Goal: Task Accomplishment & Management: Manage account settings

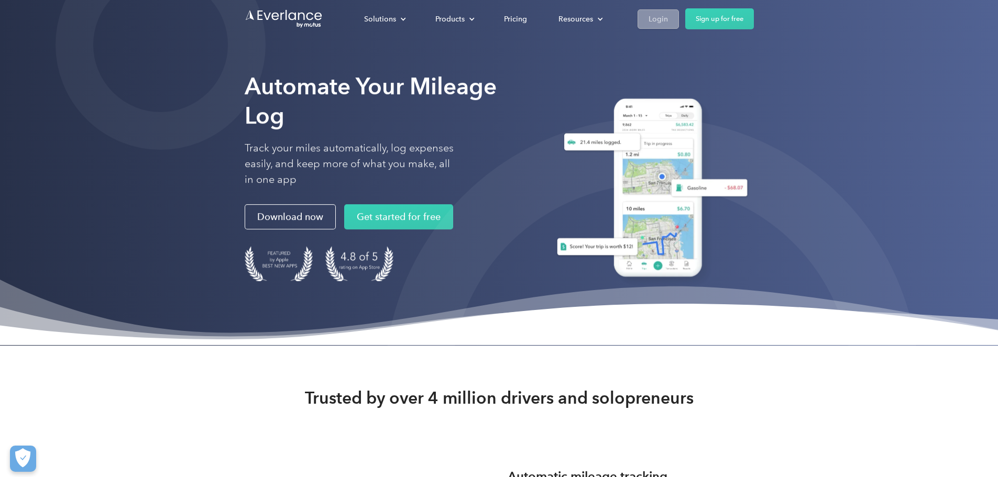
click at [668, 18] on div "Login" at bounding box center [658, 19] width 19 height 13
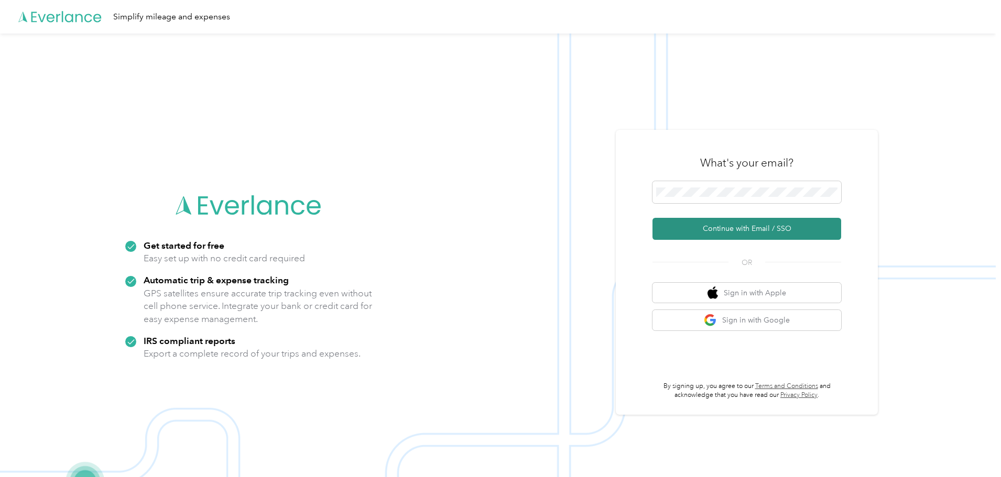
click at [739, 227] on button "Continue with Email / SSO" at bounding box center [746, 229] width 189 height 22
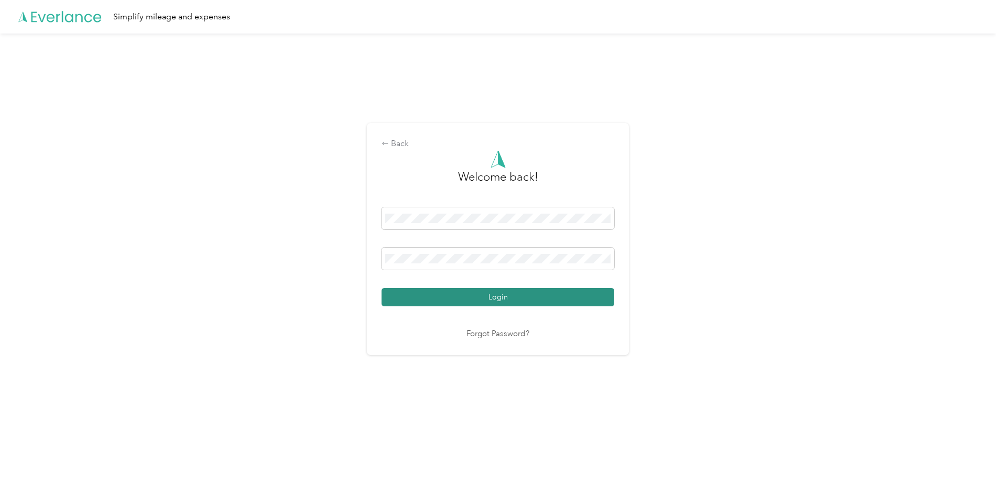
click at [513, 299] on button "Login" at bounding box center [498, 297] width 233 height 18
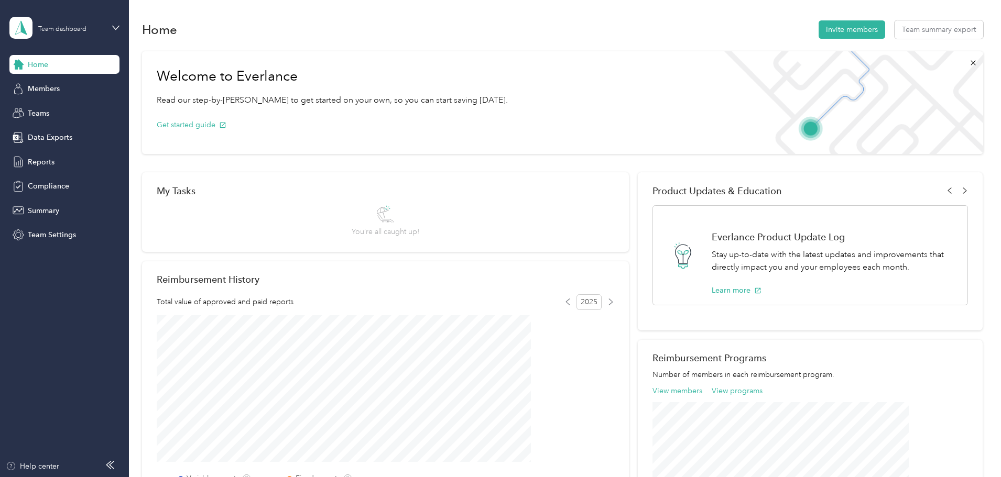
click at [48, 34] on div "Team dashboard" at bounding box center [56, 28] width 94 height 22
click at [58, 88] on div "Team dashboard" at bounding box center [48, 86] width 58 height 11
click at [80, 32] on div "Team dashboard" at bounding box center [62, 29] width 48 height 6
click at [69, 110] on div "Personal dashboard" at bounding box center [52, 109] width 66 height 11
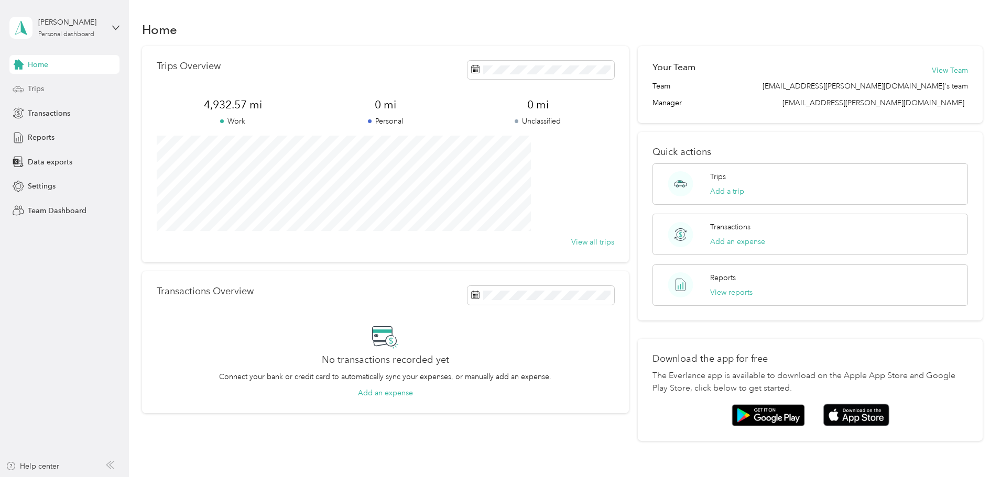
click at [34, 91] on span "Trips" at bounding box center [36, 88] width 16 height 11
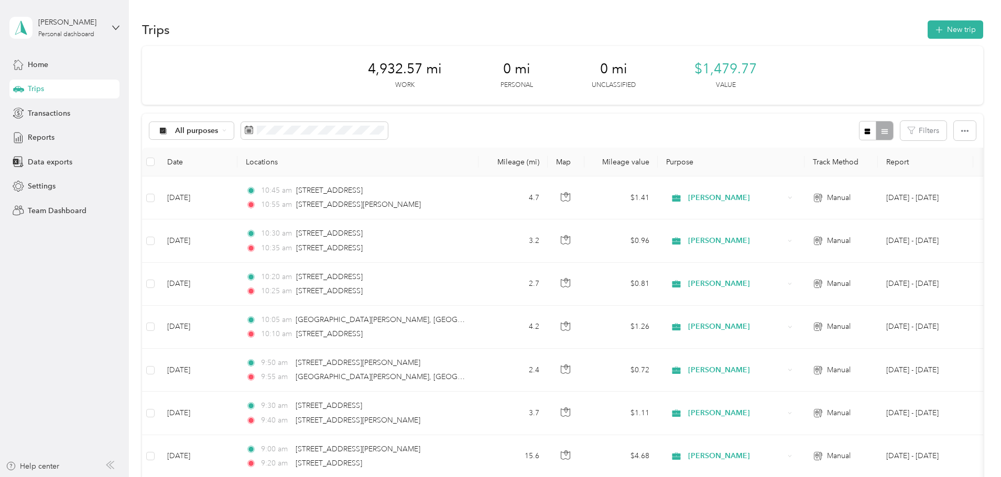
click at [879, 19] on div "Trips New trip" at bounding box center [562, 29] width 841 height 22
click at [928, 25] on button "New trip" at bounding box center [956, 29] width 56 height 18
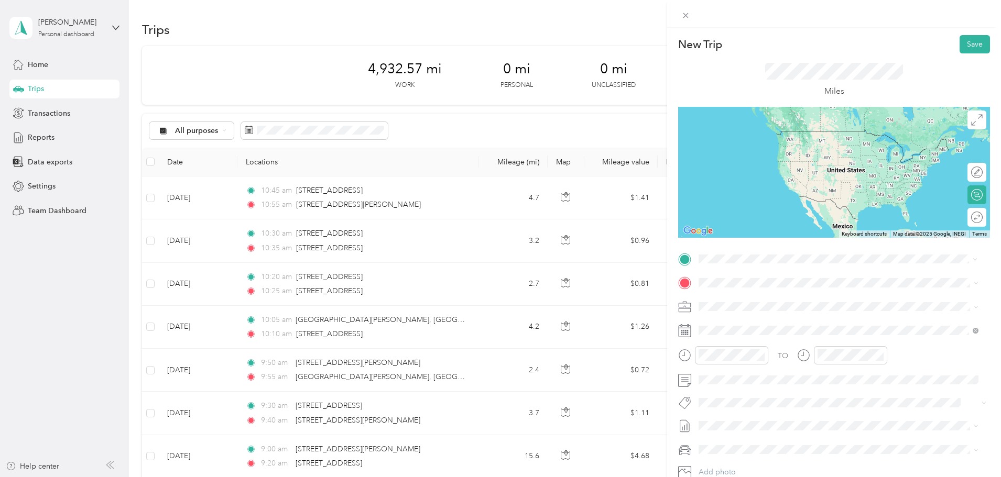
click at [753, 295] on span "[STREET_ADDRESS][PERSON_NAME][US_STATE]" at bounding box center [799, 296] width 163 height 9
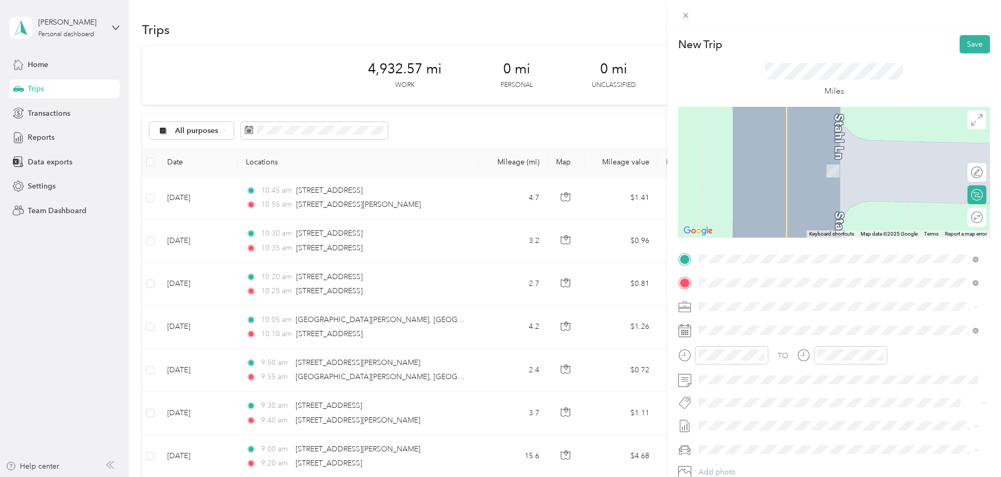
click at [768, 325] on span "[STREET_ADDRESS][US_STATE]" at bounding box center [770, 320] width 105 height 9
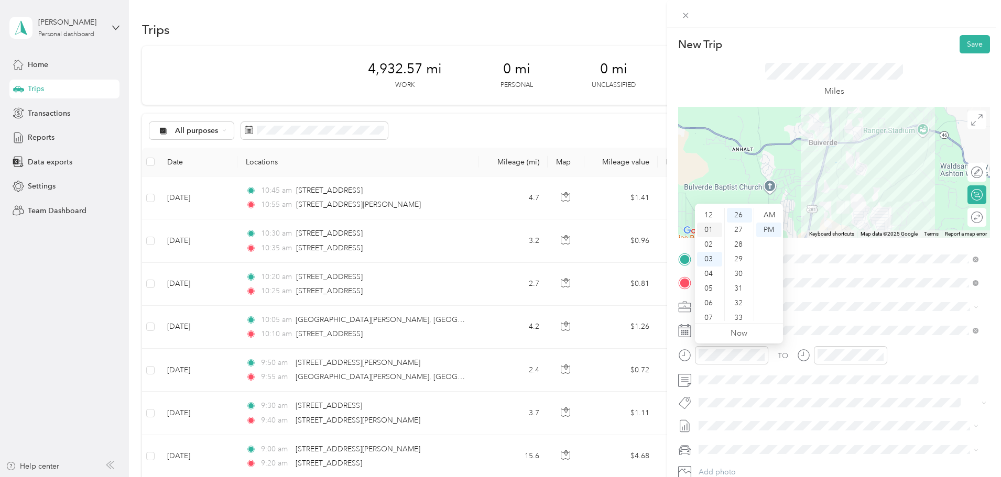
click at [704, 231] on div "01" at bounding box center [709, 230] width 25 height 15
click at [737, 214] on div "15" at bounding box center [739, 211] width 25 height 15
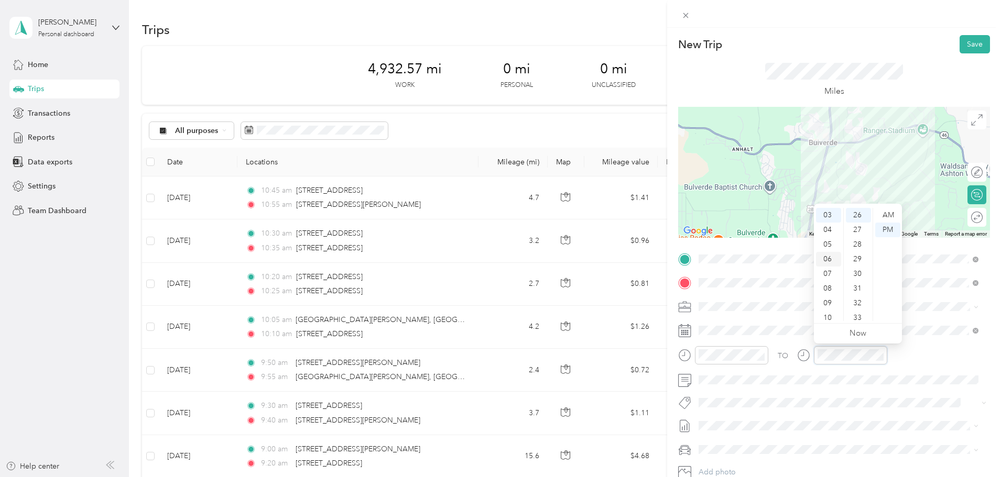
scroll to position [0, 0]
click at [827, 230] on div "01" at bounding box center [828, 230] width 25 height 15
click at [860, 275] on div "30" at bounding box center [858, 274] width 25 height 15
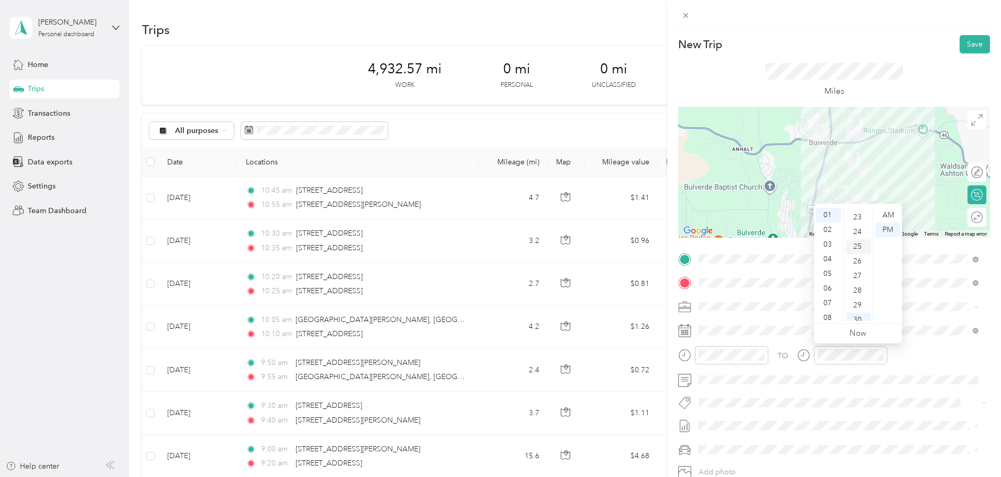
click at [861, 248] on div "25" at bounding box center [858, 246] width 25 height 15
click at [965, 45] on button "Save" at bounding box center [975, 44] width 30 height 18
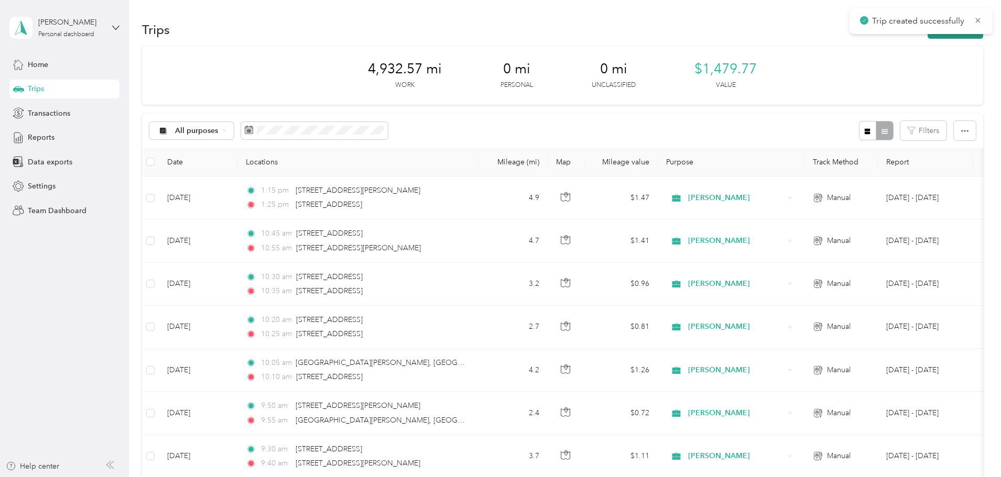
click at [928, 38] on button "New trip" at bounding box center [956, 29] width 56 height 18
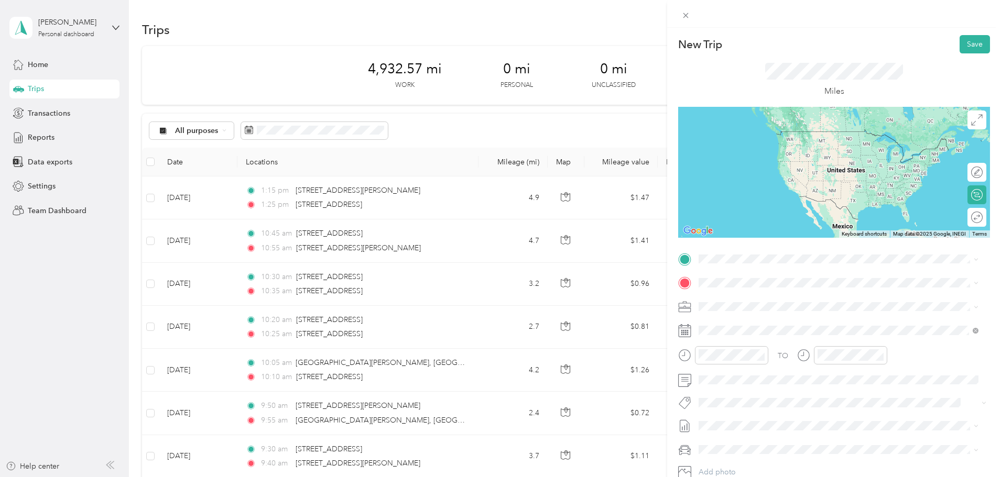
click at [739, 296] on span "[STREET_ADDRESS][US_STATE]" at bounding box center [770, 296] width 105 height 9
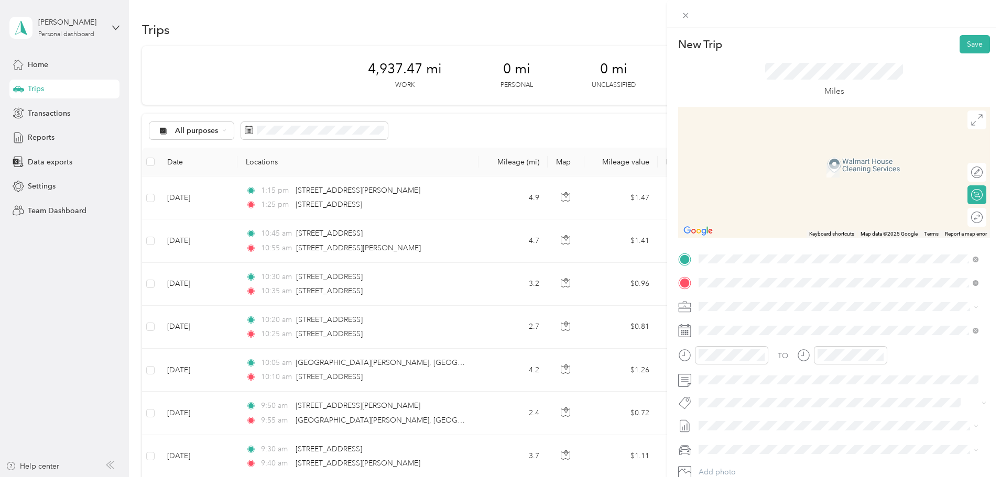
click at [758, 325] on span "[STREET_ADDRESS][US_STATE]" at bounding box center [770, 320] width 105 height 9
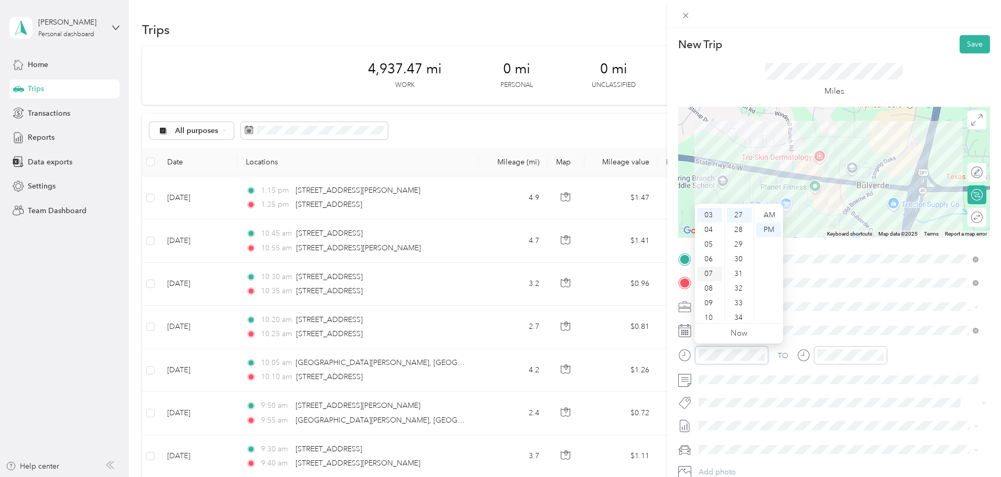
scroll to position [0, 0]
click at [707, 247] on div "02" at bounding box center [709, 244] width 25 height 15
click at [735, 216] on div "00" at bounding box center [739, 215] width 25 height 15
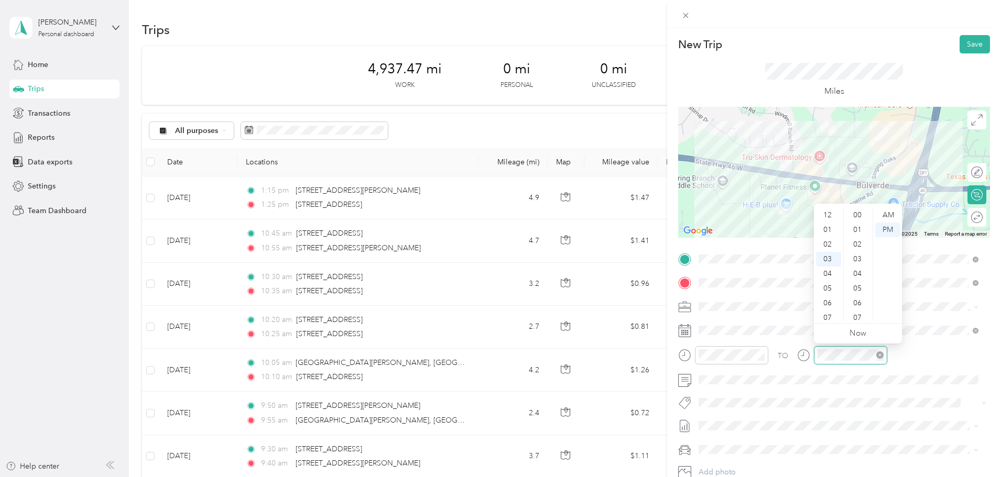
scroll to position [44, 0]
click at [724, 348] on div at bounding box center [731, 355] width 73 height 18
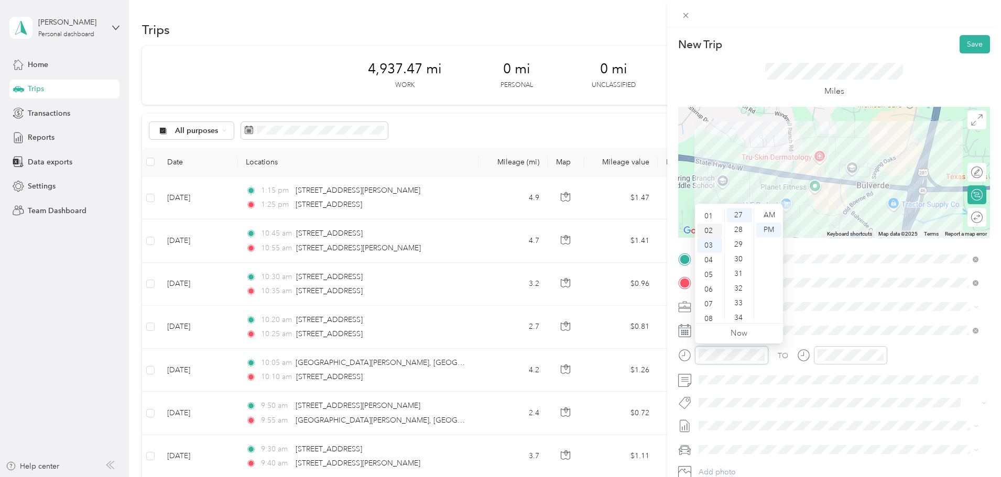
scroll to position [0, 0]
click at [710, 244] on div "02" at bounding box center [709, 244] width 25 height 15
click at [737, 216] on div "00" at bounding box center [739, 215] width 25 height 15
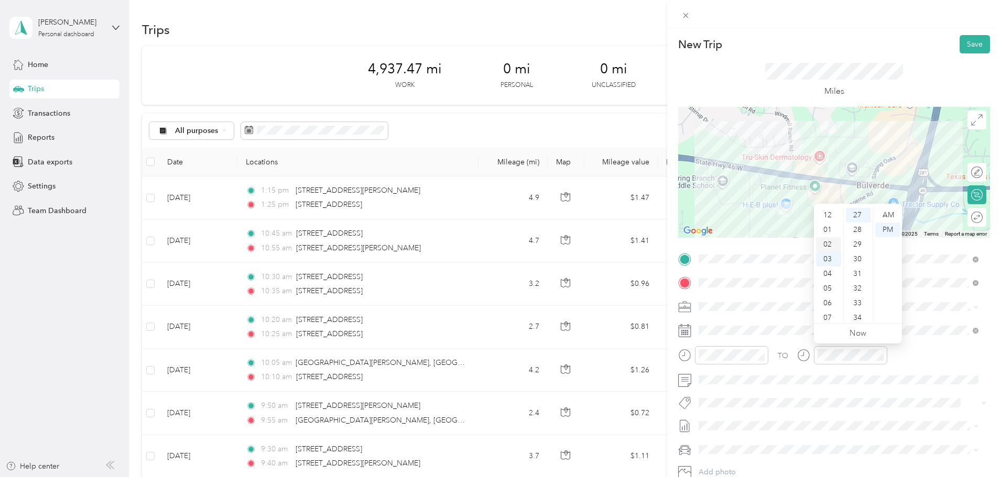
click at [831, 246] on div "02" at bounding box center [828, 244] width 25 height 15
click at [860, 257] on div "05" at bounding box center [858, 259] width 25 height 15
click at [965, 46] on button "Save" at bounding box center [975, 44] width 30 height 18
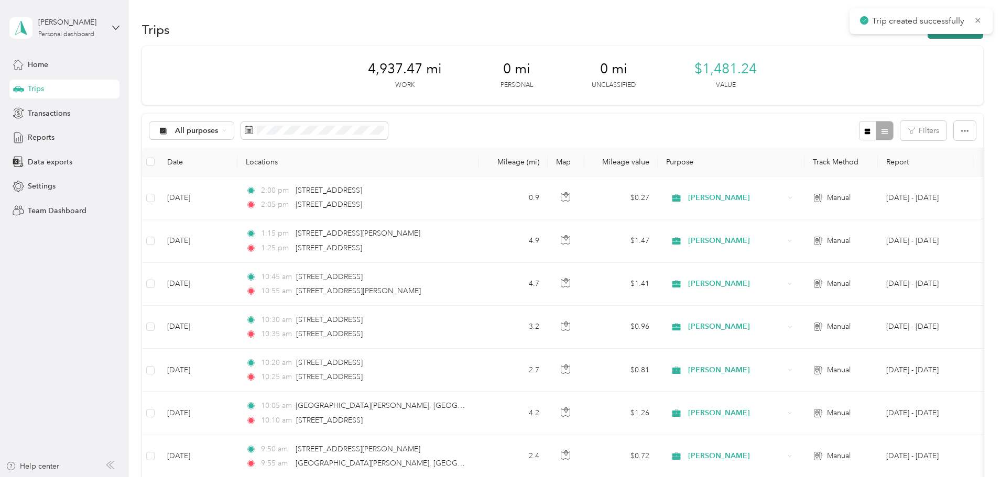
click at [928, 35] on button "New trip" at bounding box center [956, 29] width 56 height 18
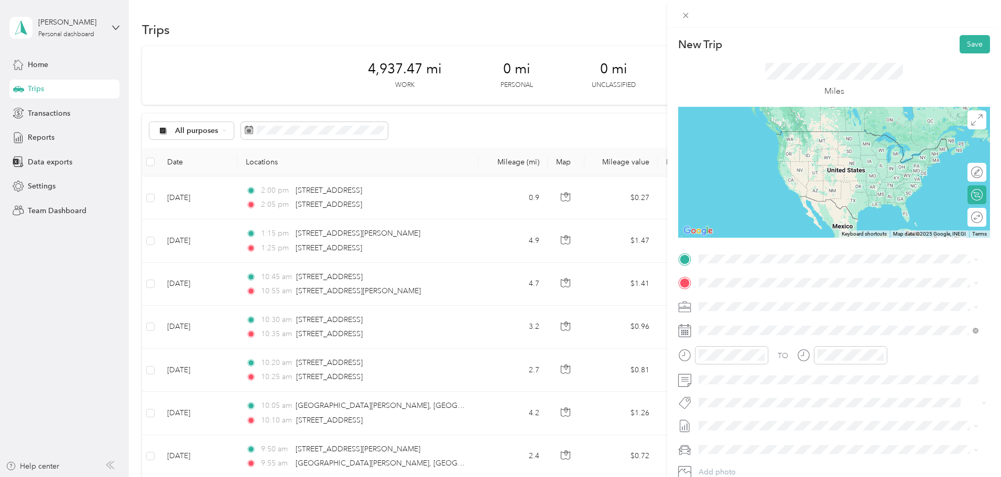
click at [751, 300] on span "[STREET_ADDRESS][US_STATE]" at bounding box center [770, 295] width 105 height 9
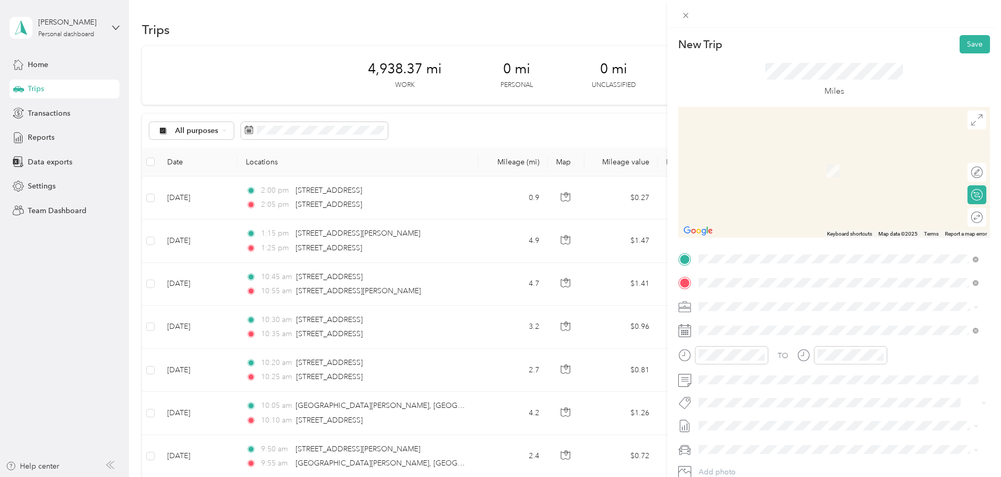
click at [729, 318] on span "[STREET_ADDRESS][PERSON_NAME][US_STATE]" at bounding box center [799, 320] width 163 height 9
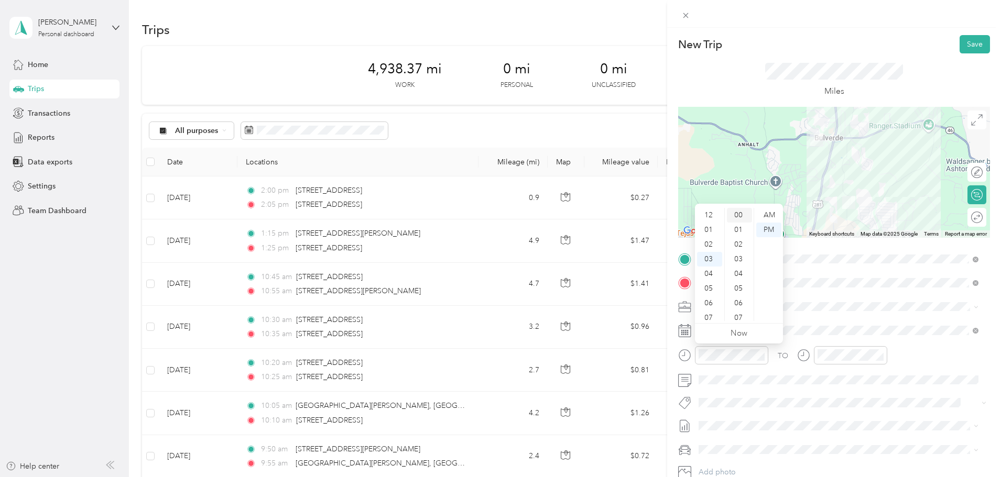
click at [737, 217] on div "00" at bounding box center [739, 215] width 25 height 15
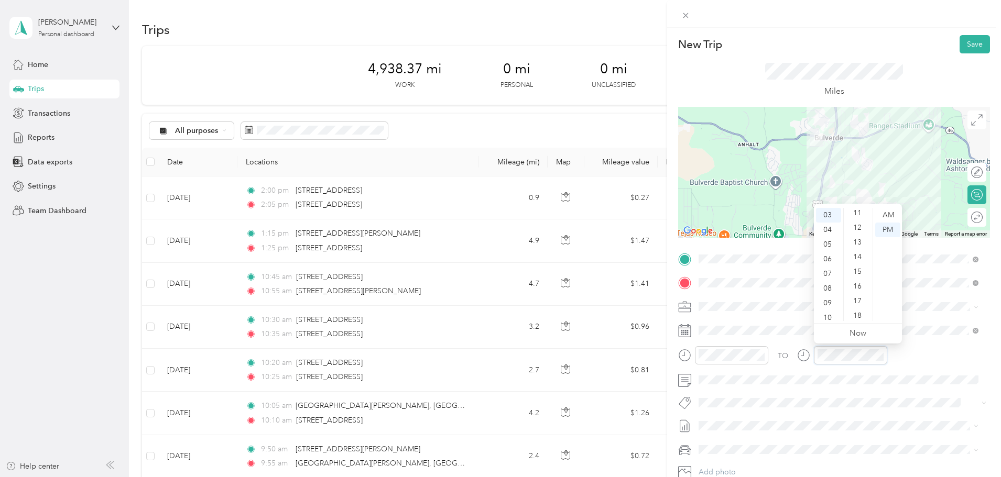
scroll to position [149, 0]
click at [860, 285] on div "15" at bounding box center [858, 286] width 25 height 15
click at [963, 50] on button "Save" at bounding box center [975, 44] width 30 height 18
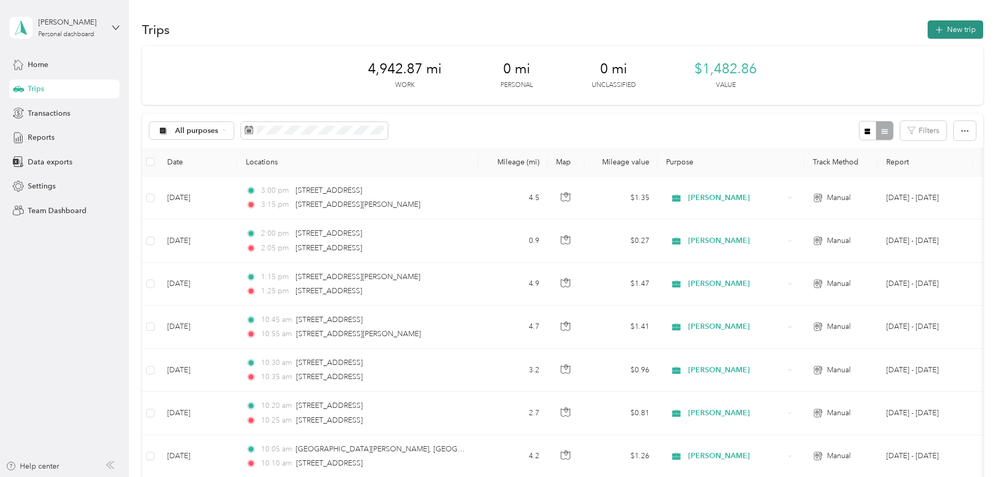
click at [928, 23] on button "New trip" at bounding box center [956, 29] width 56 height 18
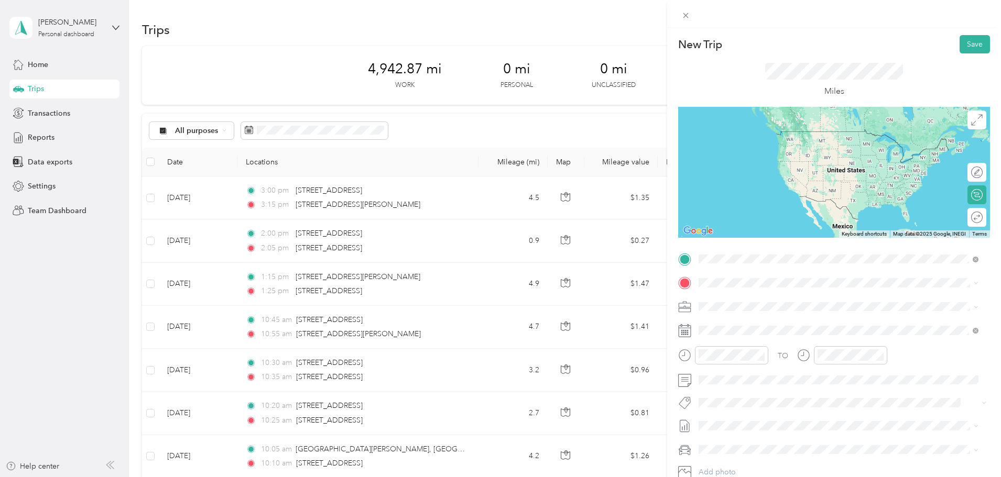
click at [759, 296] on span "[STREET_ADDRESS][PERSON_NAME][US_STATE]" at bounding box center [799, 296] width 163 height 9
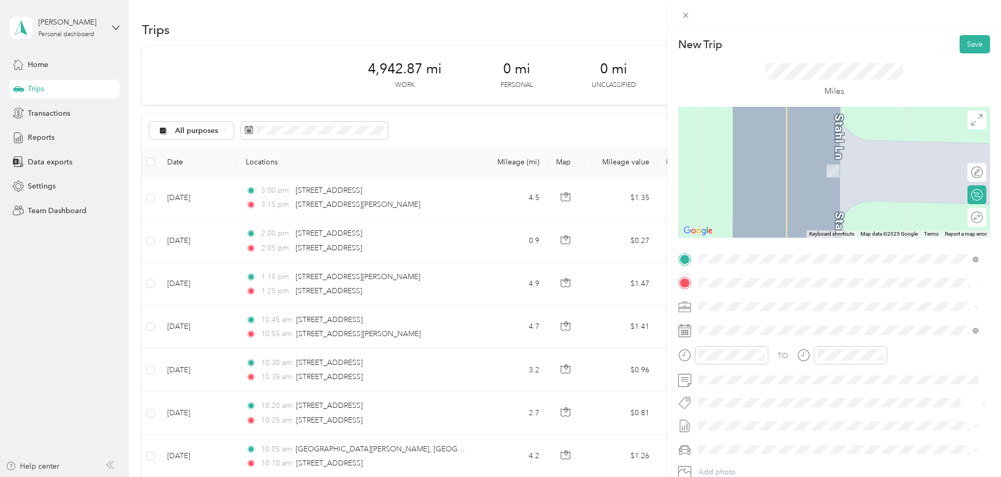
click at [740, 325] on span "[STREET_ADDRESS][PERSON_NAME][US_STATE]" at bounding box center [799, 320] width 163 height 9
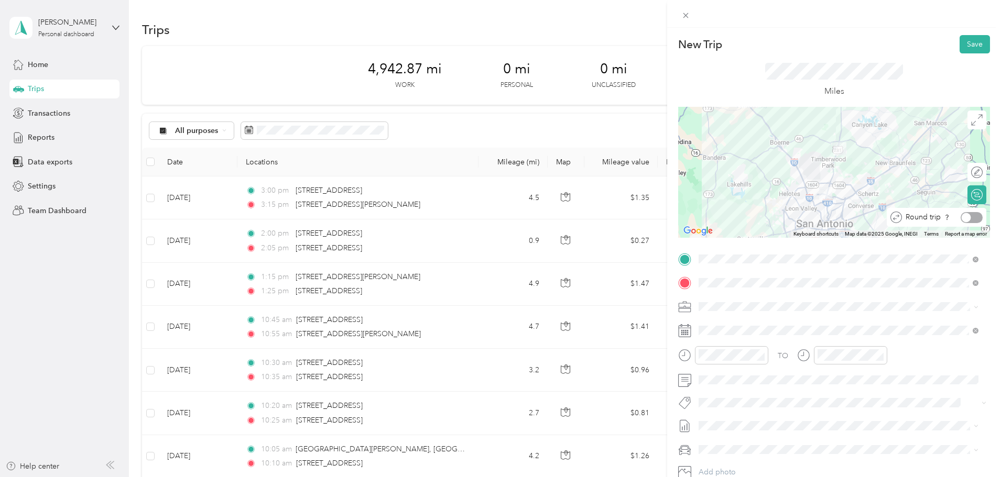
click at [965, 220] on div at bounding box center [972, 217] width 22 height 11
click at [707, 257] on div "07" at bounding box center [709, 255] width 25 height 15
click at [739, 274] on div "14" at bounding box center [739, 272] width 25 height 15
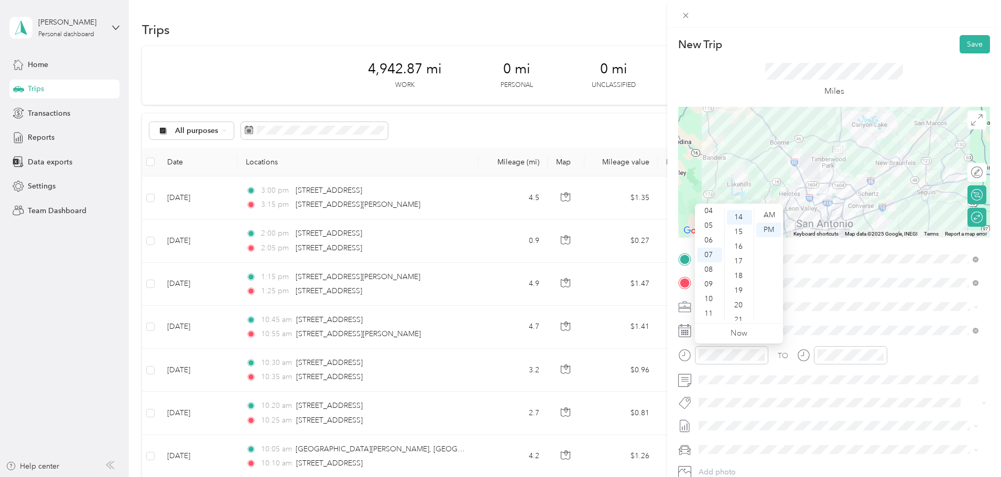
scroll to position [205, 0]
click at [738, 235] on div "15" at bounding box center [739, 230] width 25 height 15
click at [768, 214] on div "AM" at bounding box center [768, 215] width 25 height 15
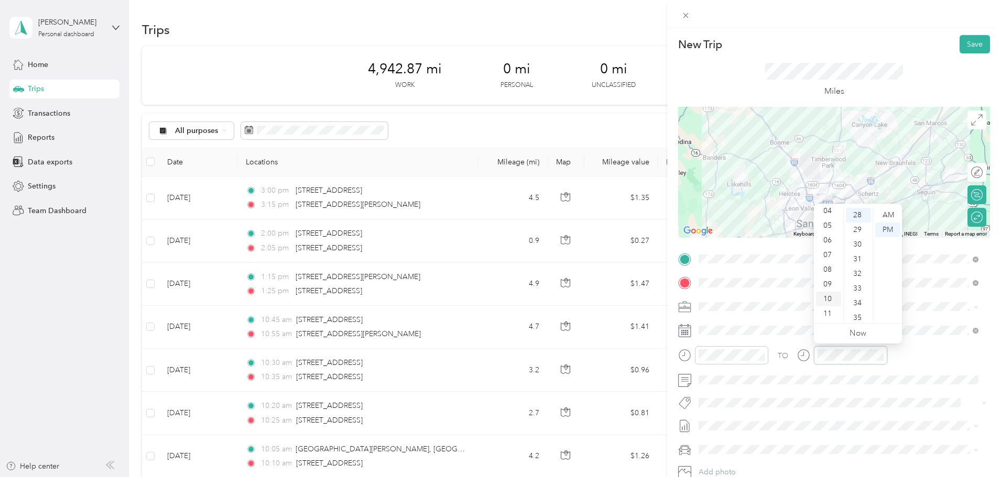
scroll to position [0, 0]
click at [828, 289] on div "05" at bounding box center [828, 288] width 25 height 15
click at [859, 279] on div "15" at bounding box center [858, 278] width 25 height 15
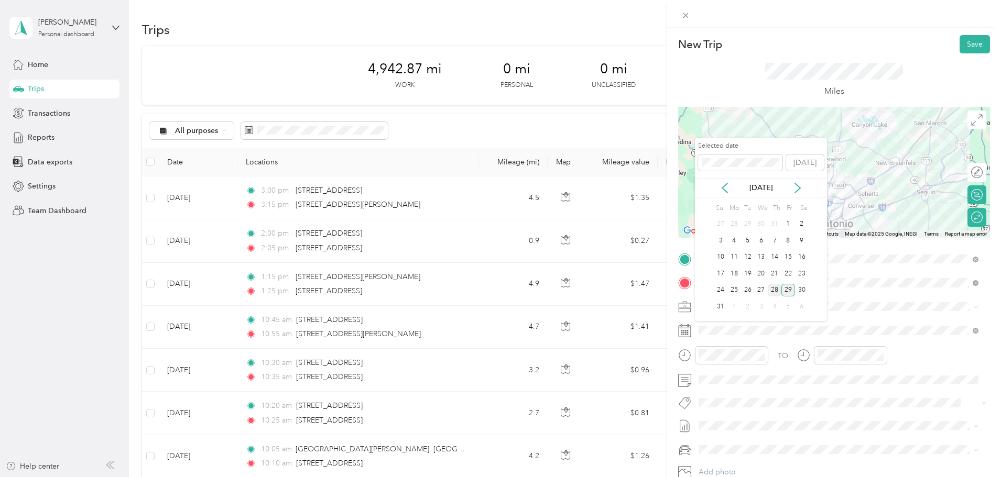
click at [777, 288] on div "28" at bounding box center [775, 290] width 14 height 13
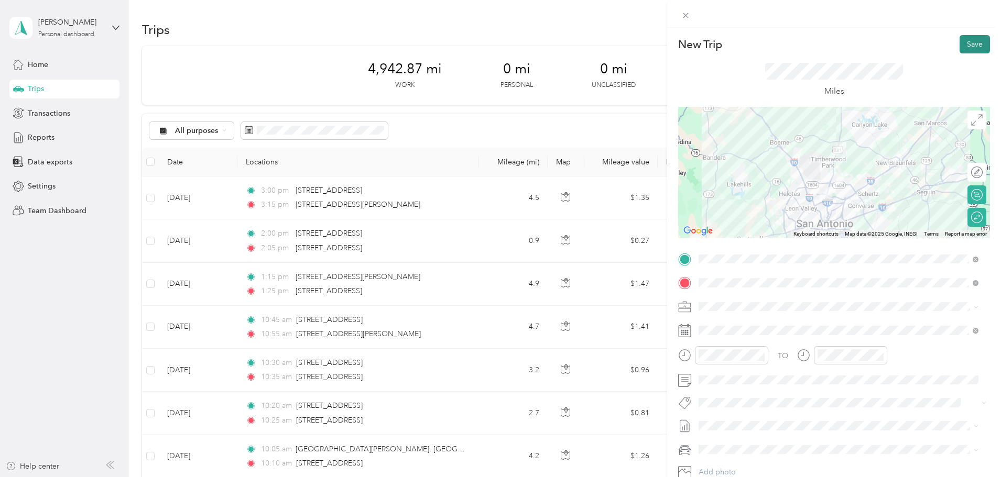
click at [960, 42] on button "Save" at bounding box center [975, 44] width 30 height 18
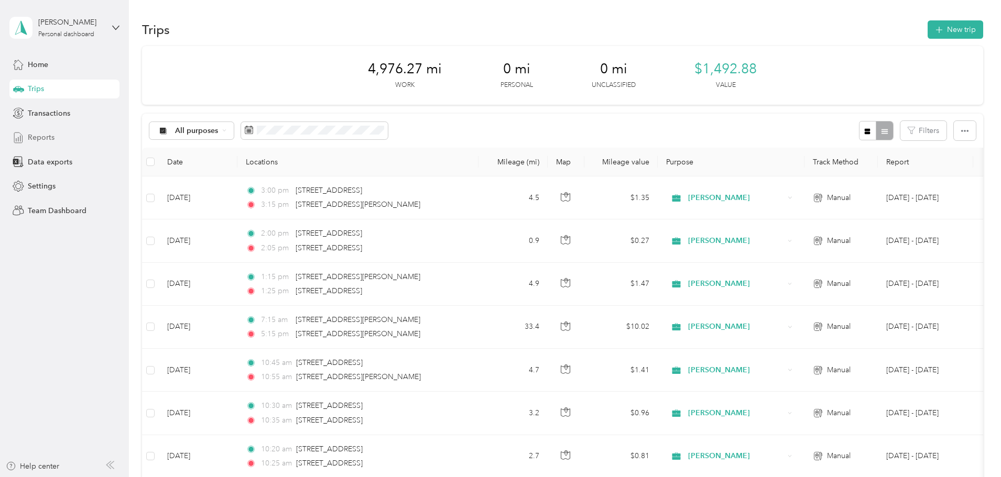
click at [55, 138] on div "Reports" at bounding box center [64, 137] width 110 height 19
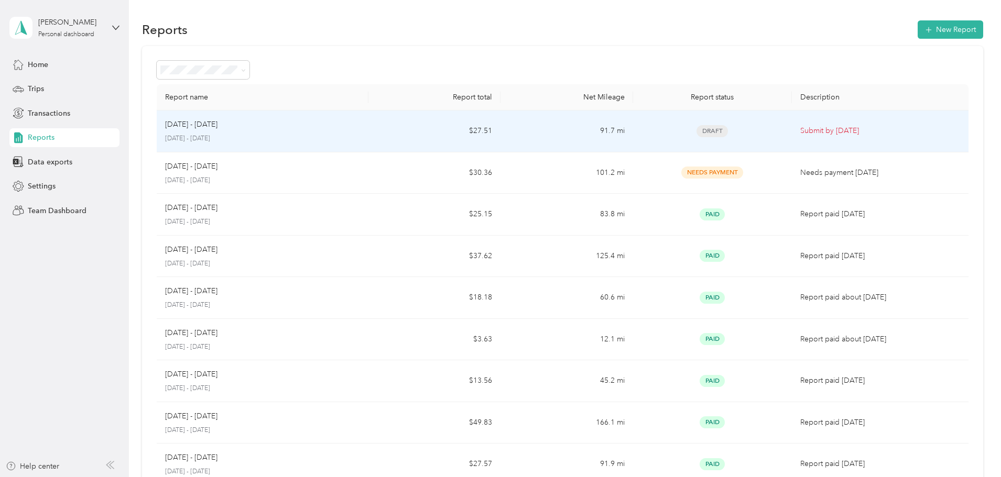
click at [554, 128] on td "91.7 mi" at bounding box center [566, 132] width 132 height 42
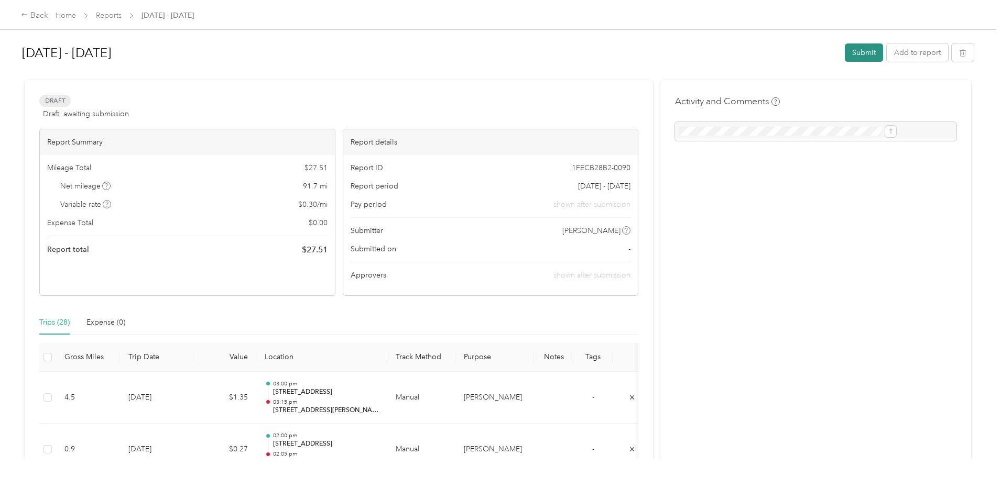
click at [845, 47] on button "Submit" at bounding box center [864, 52] width 38 height 18
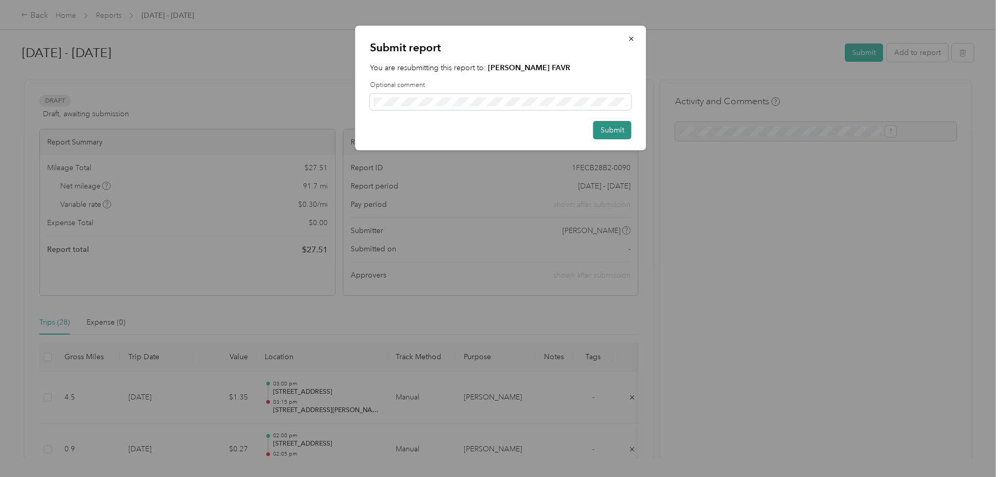
click at [606, 133] on button "Submit" at bounding box center [612, 130] width 38 height 18
